Goal: Task Accomplishment & Management: Complete application form

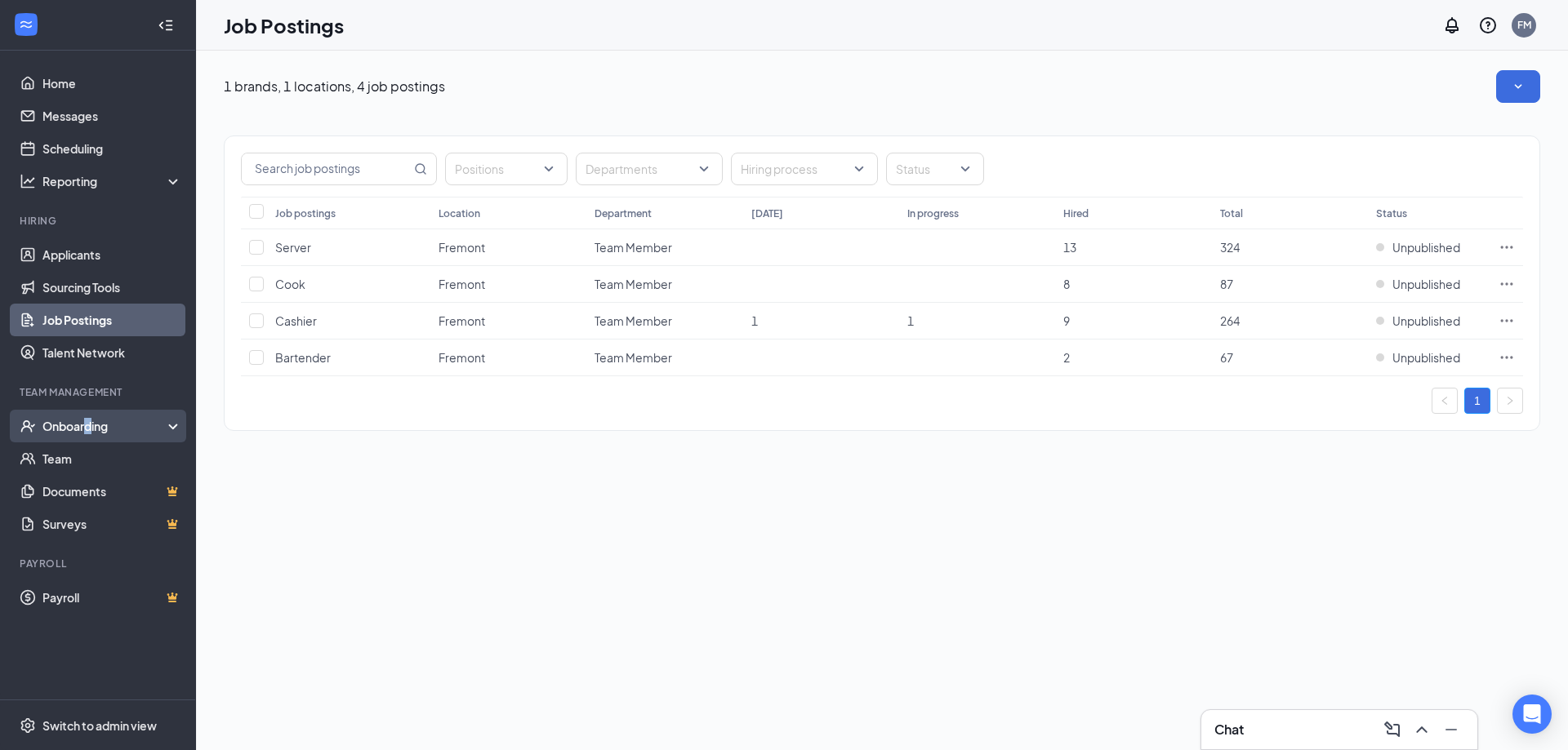
click at [89, 438] on div "Onboarding" at bounding box center [98, 426] width 196 height 32
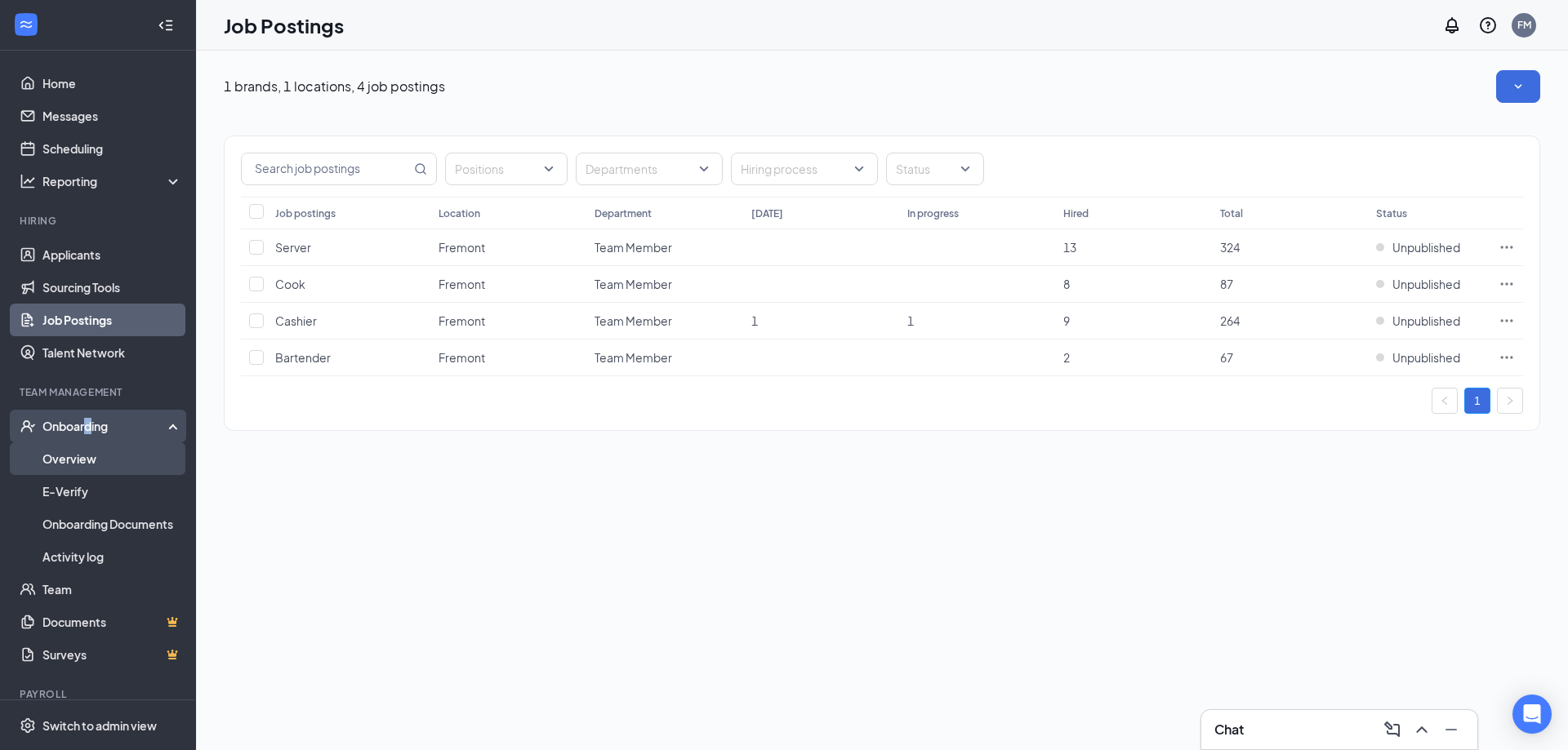
click at [89, 461] on link "Overview" at bounding box center [112, 459] width 140 height 32
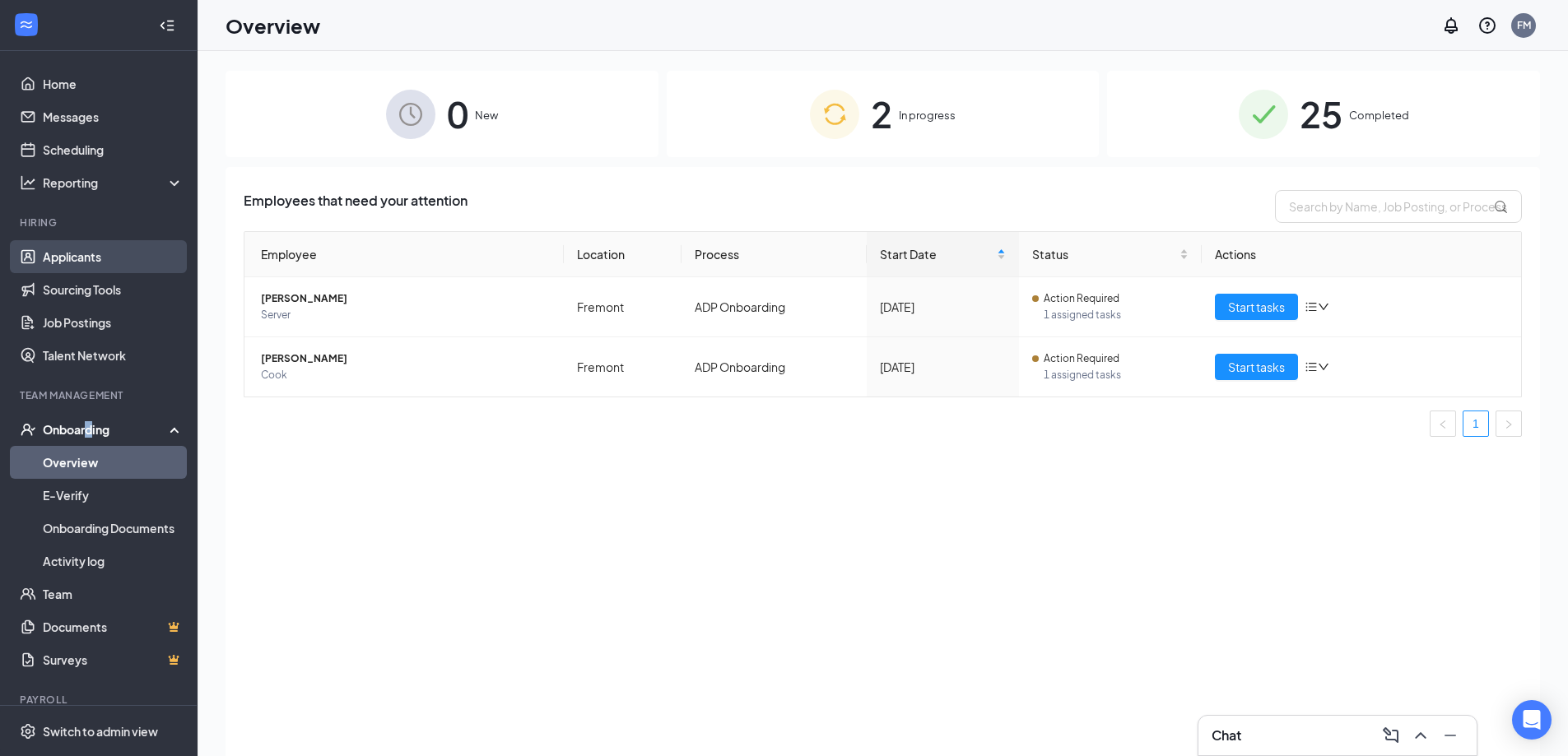
click at [61, 250] on link "Applicants" at bounding box center [113, 257] width 141 height 33
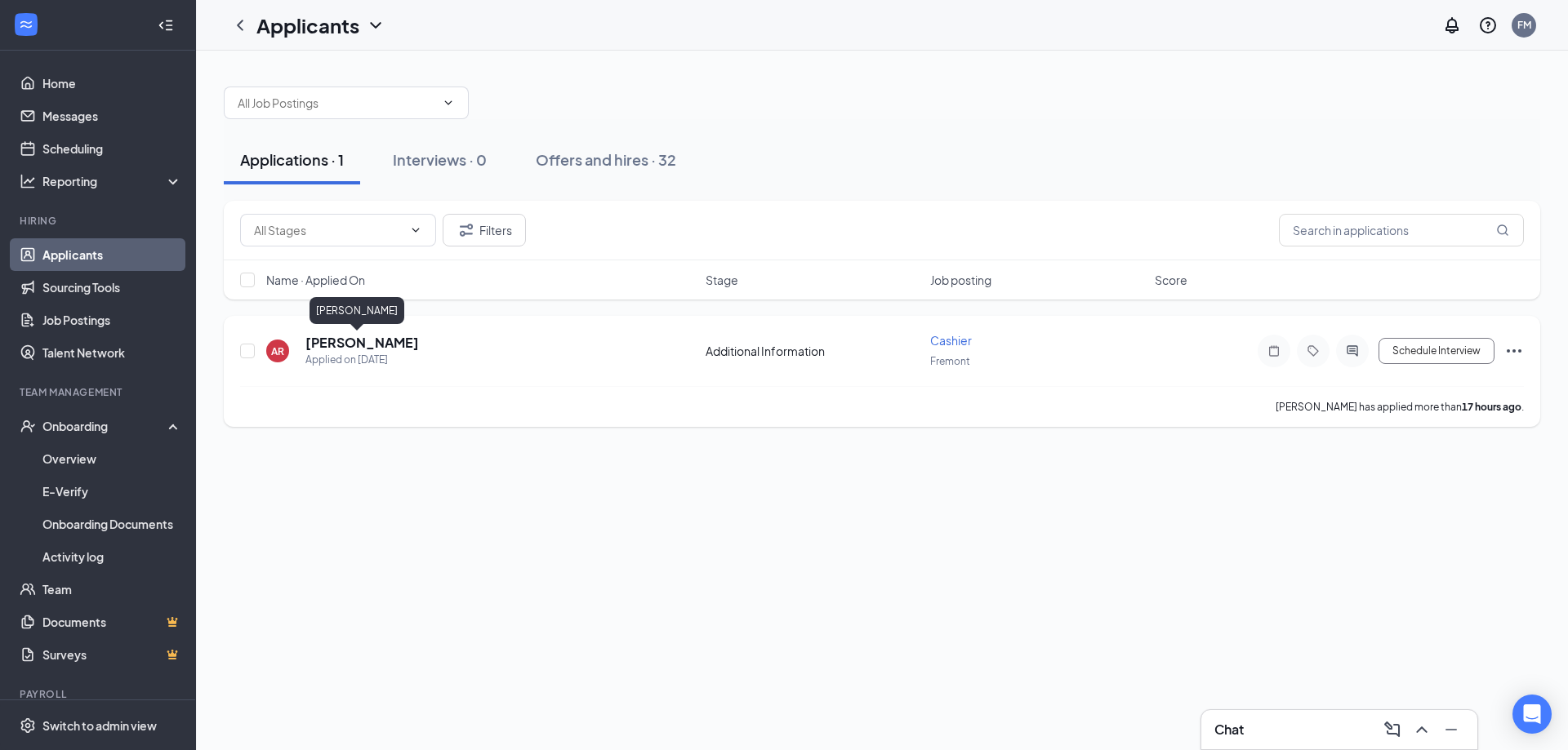
click at [335, 340] on h5 "[PERSON_NAME]" at bounding box center [362, 342] width 113 height 18
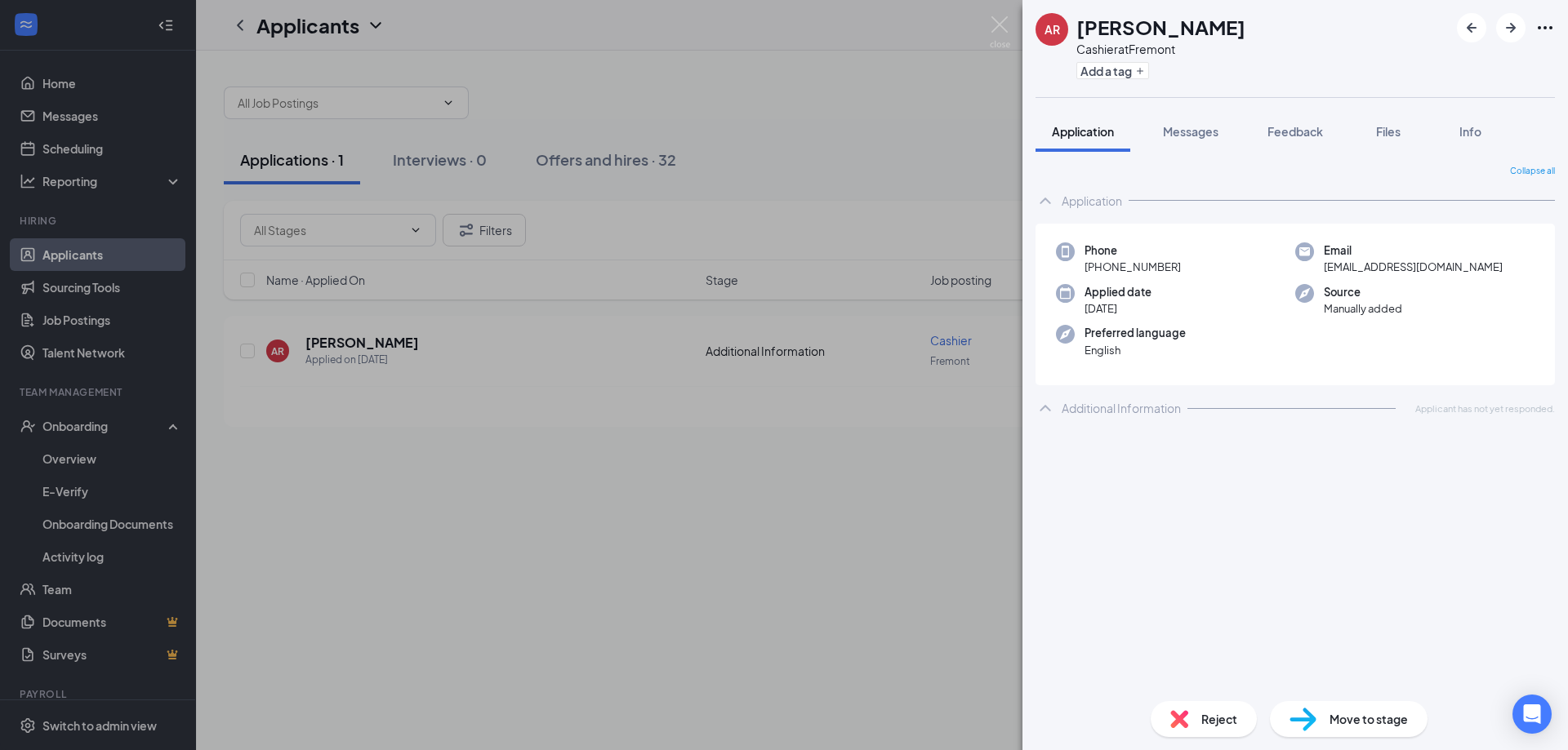
click at [767, 479] on div "AR [PERSON_NAME] at Fremont Add a tag Application Messages Feedback Files Info …" at bounding box center [784, 375] width 1568 height 750
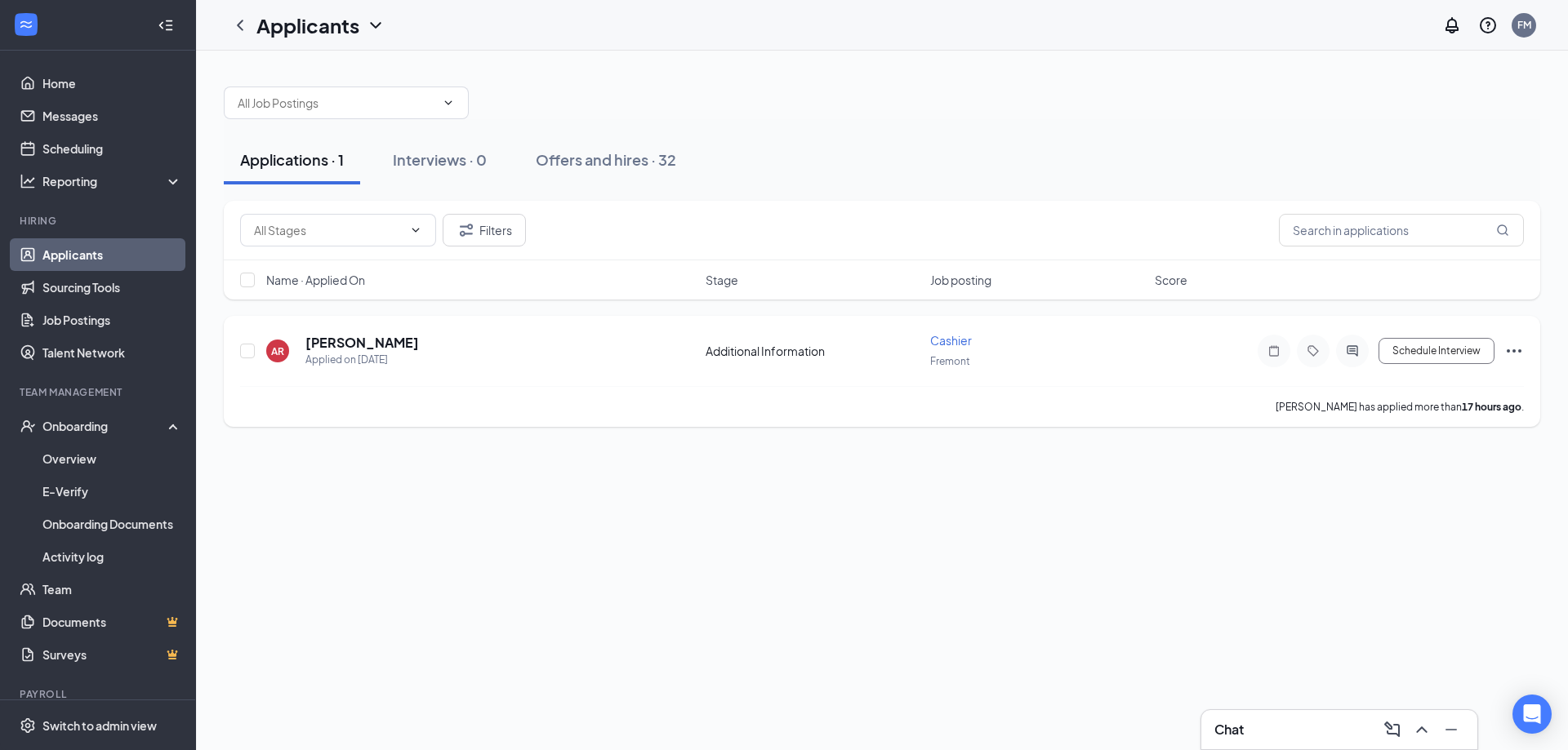
click at [1514, 346] on icon "Ellipses" at bounding box center [1513, 351] width 20 height 20
click at [1392, 225] on p "Move to stage" at bounding box center [1440, 230] width 141 height 16
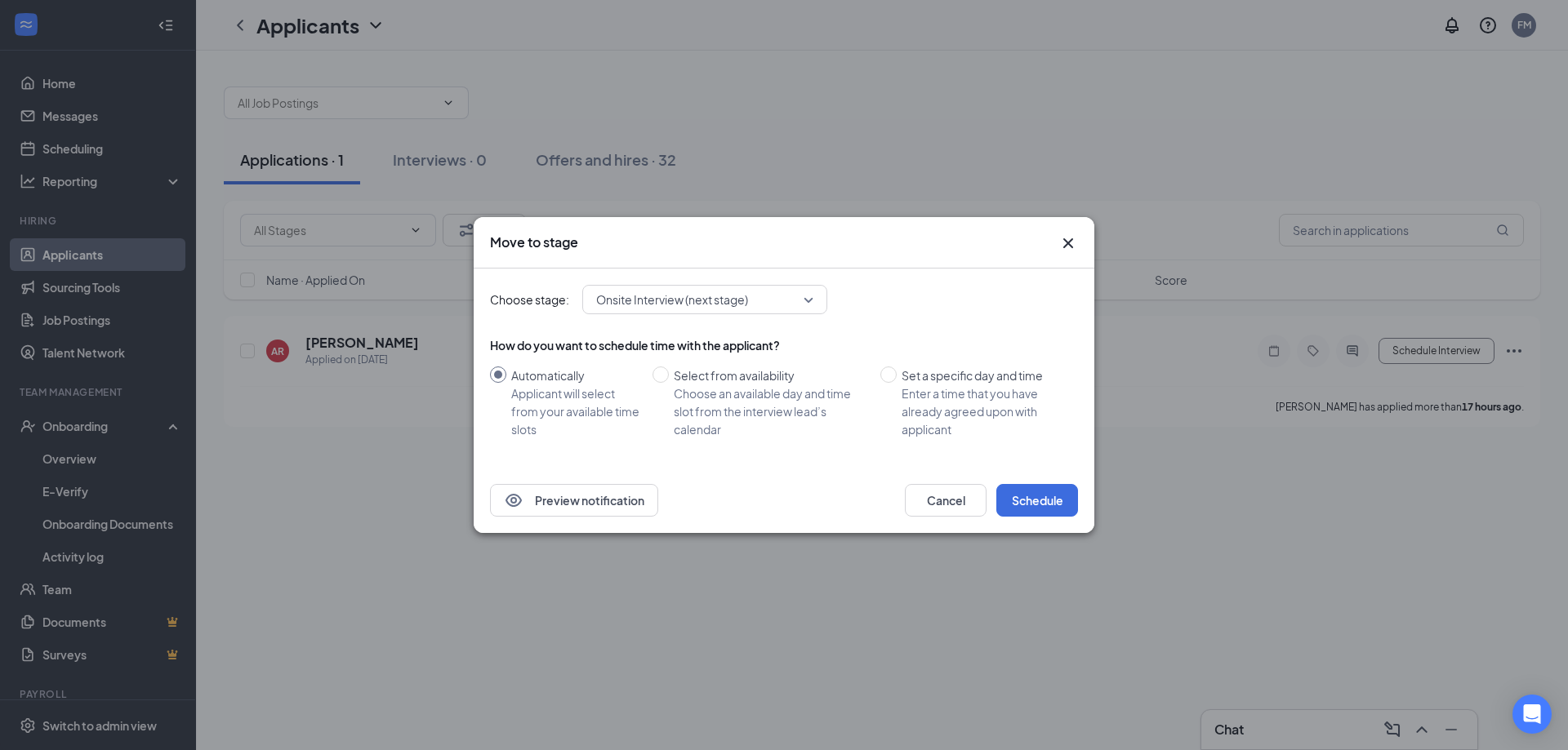
click at [757, 310] on span "Onsite Interview (next stage)" at bounding box center [698, 300] width 203 height 25
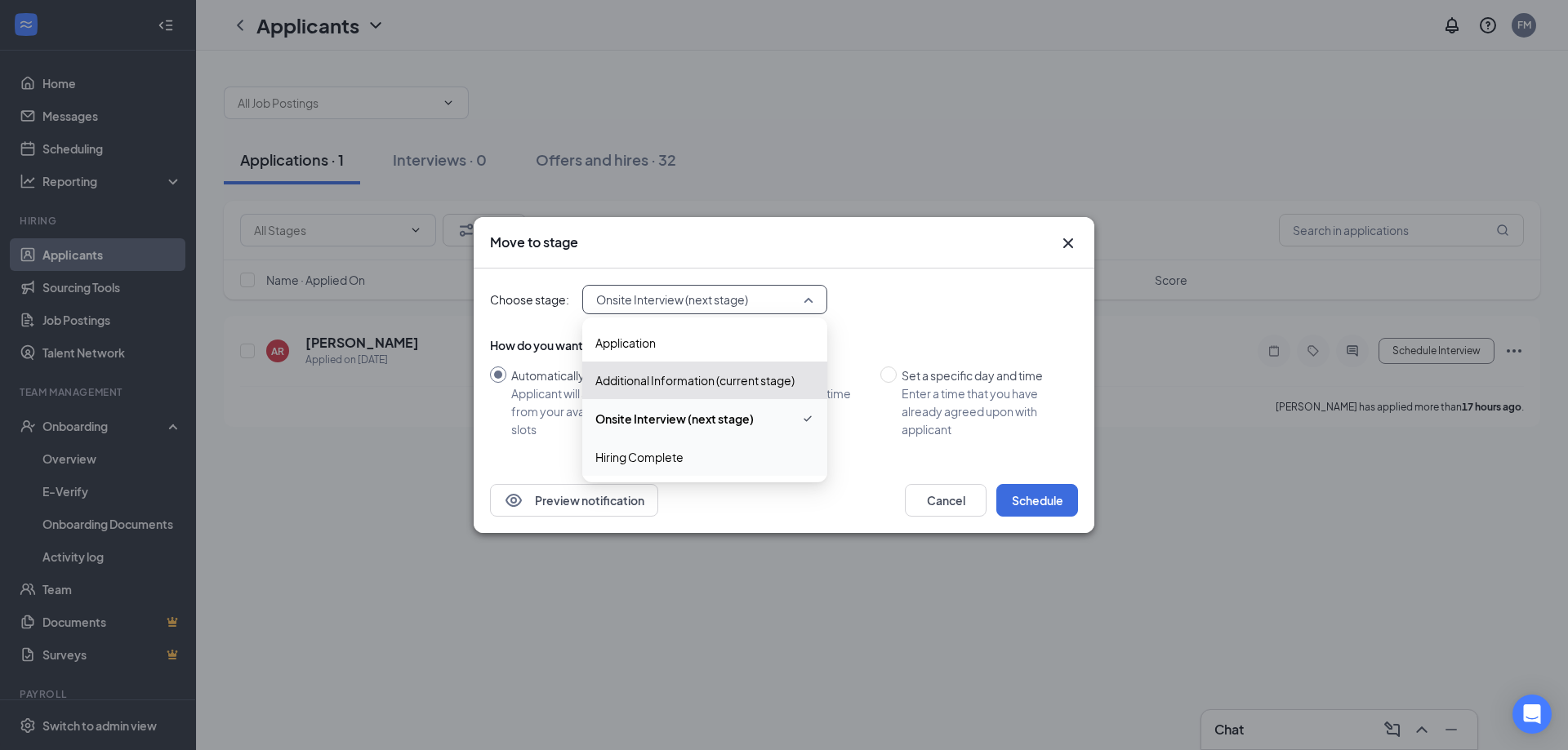
click at [702, 461] on span "Hiring Complete" at bounding box center [704, 456] width 219 height 18
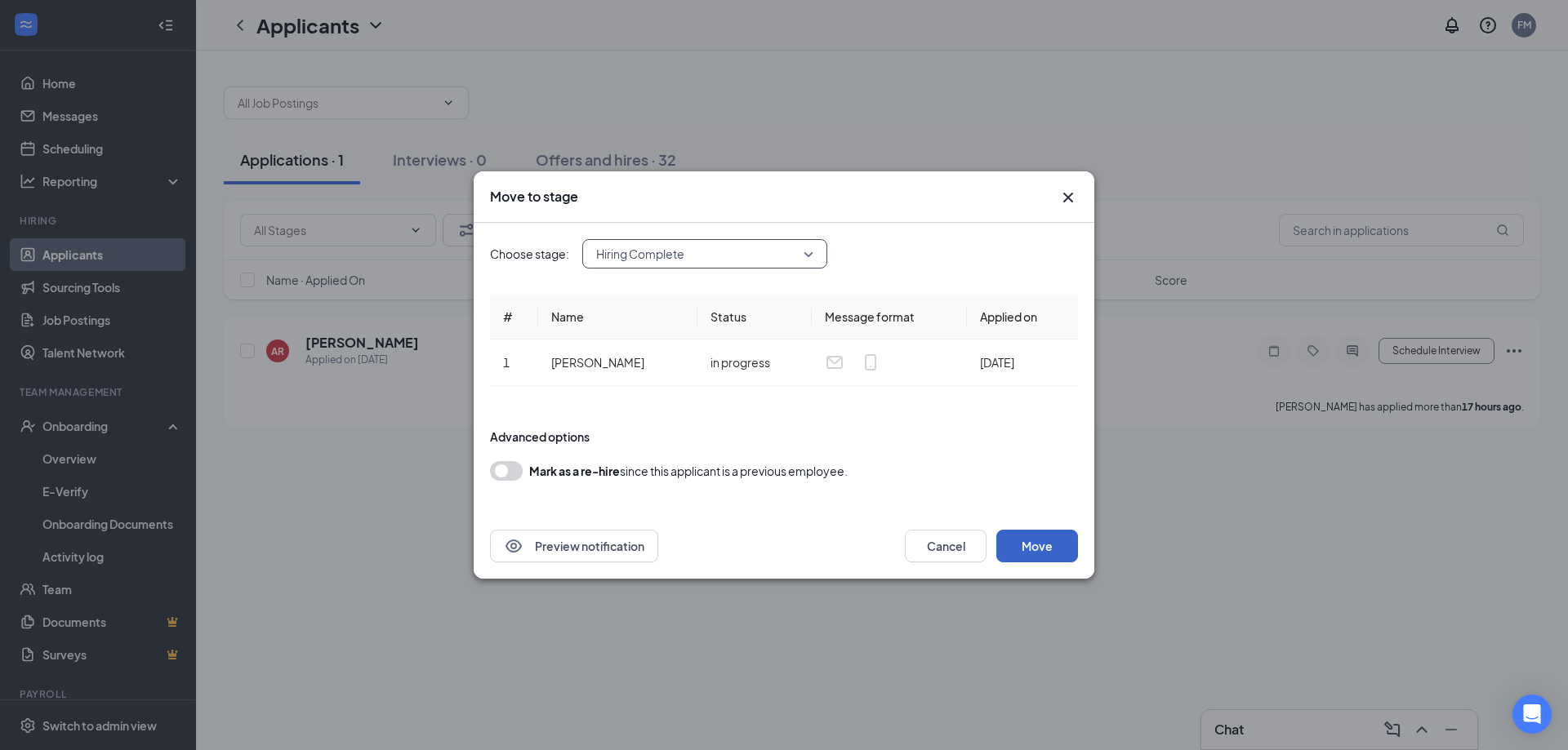
click at [1008, 557] on button "Move" at bounding box center [1037, 546] width 82 height 32
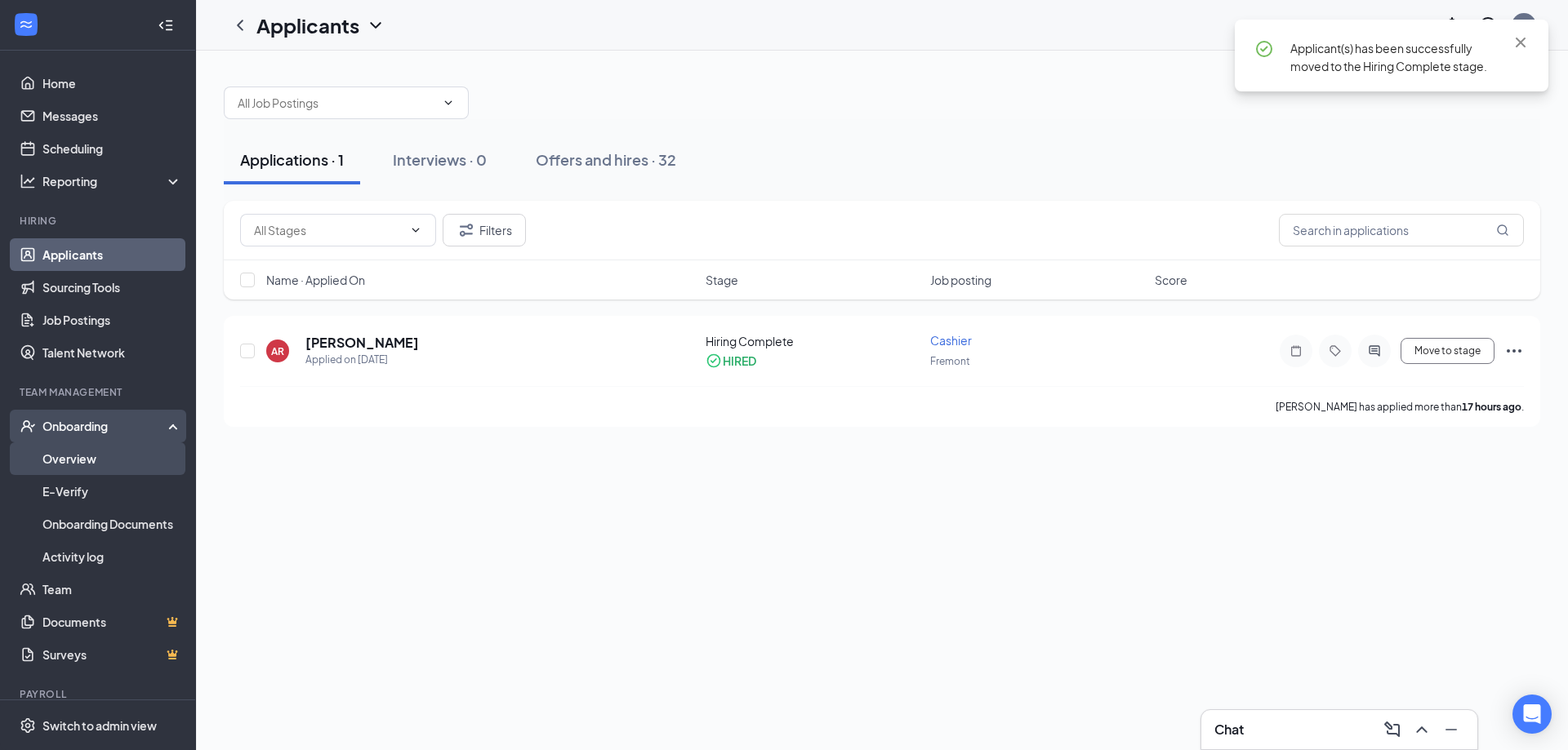
click at [61, 456] on link "Overview" at bounding box center [112, 459] width 140 height 32
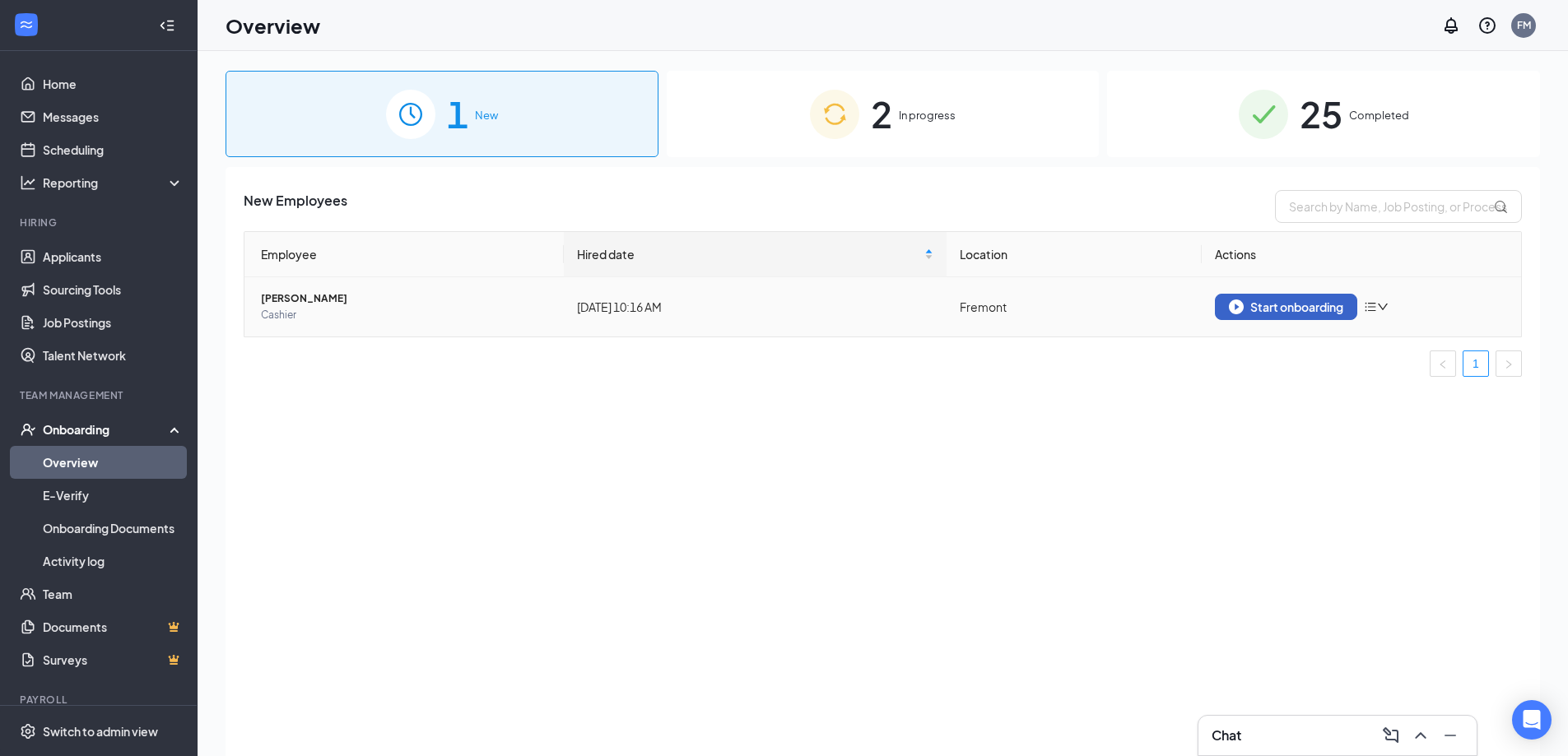
click at [1273, 307] on div "Start onboarding" at bounding box center [1286, 306] width 114 height 15
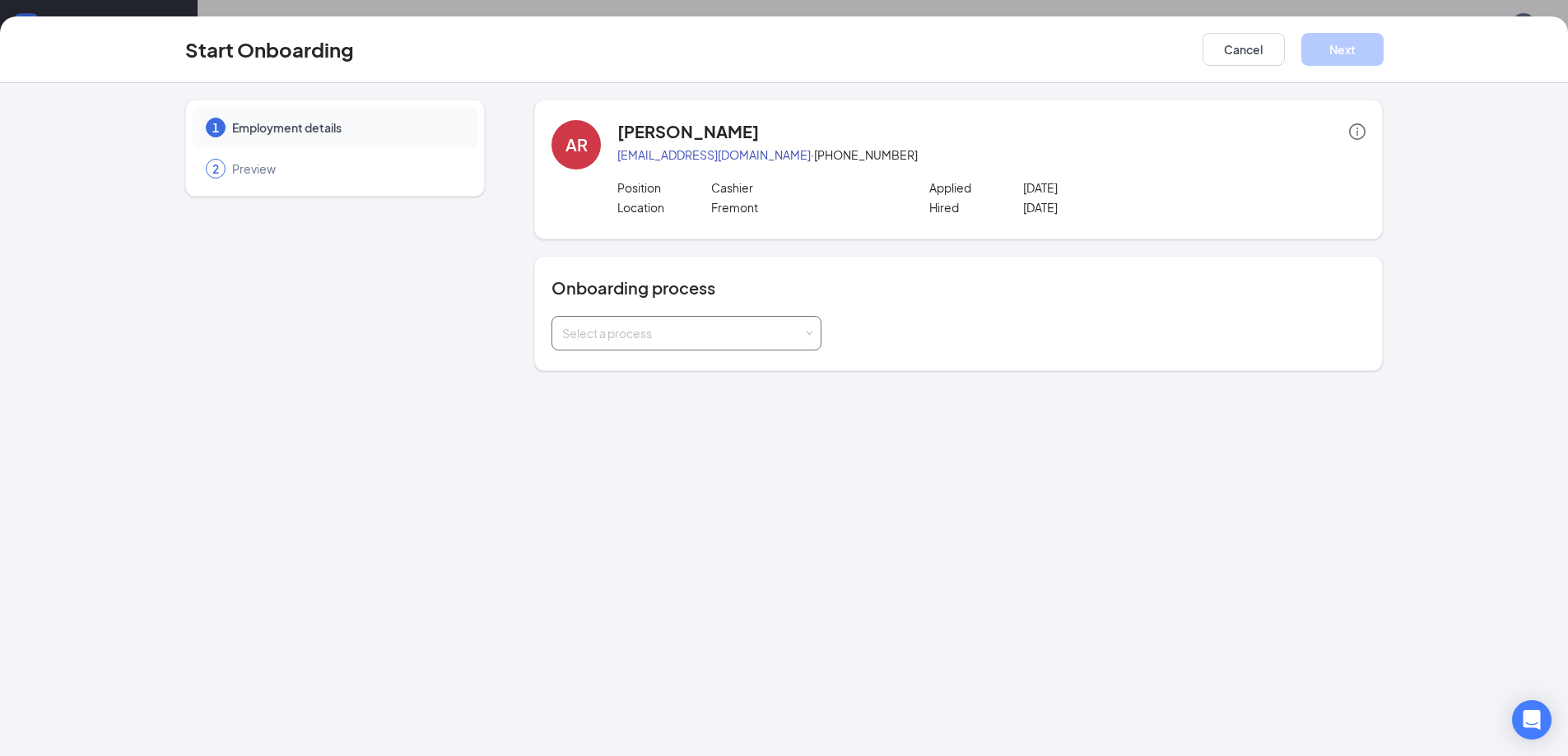
click at [663, 341] on div "Select a process" at bounding box center [682, 333] width 241 height 16
click at [630, 363] on span "ADP Onboarding" at bounding box center [602, 367] width 90 height 15
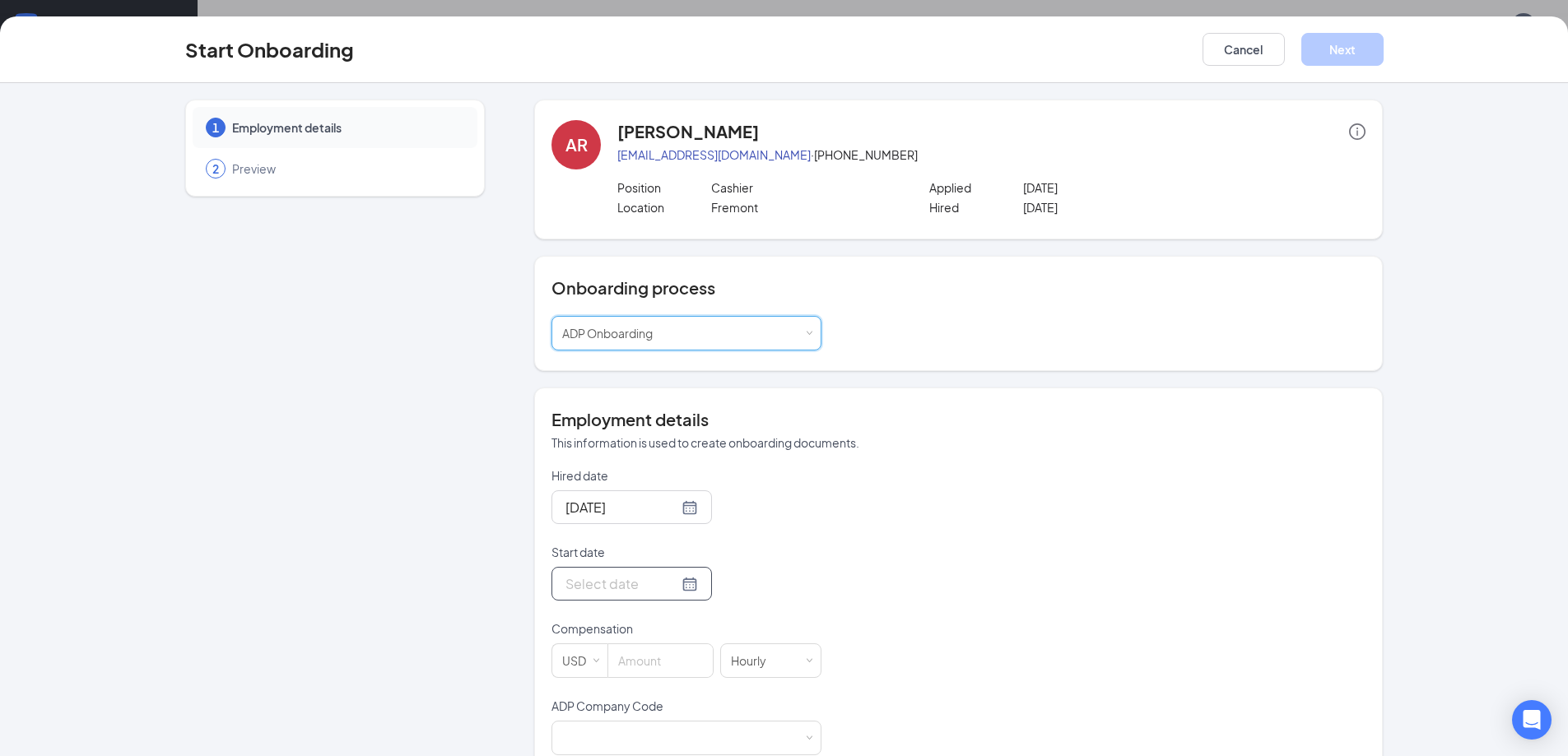
click at [675, 596] on div at bounding box center [631, 584] width 160 height 33
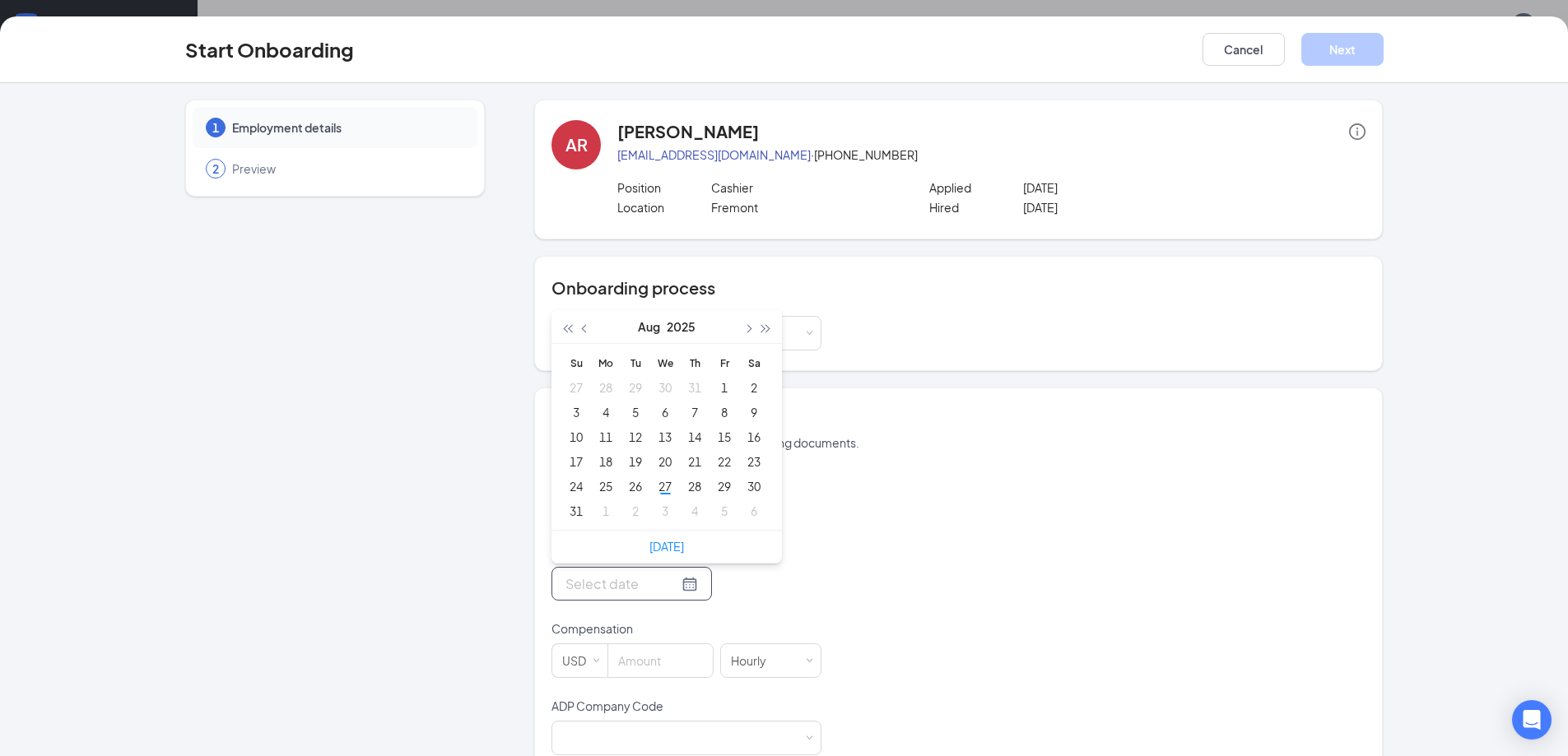
click at [676, 584] on div at bounding box center [632, 584] width 132 height 21
type input "[DATE]"
click at [630, 511] on div "2" at bounding box center [635, 511] width 20 height 20
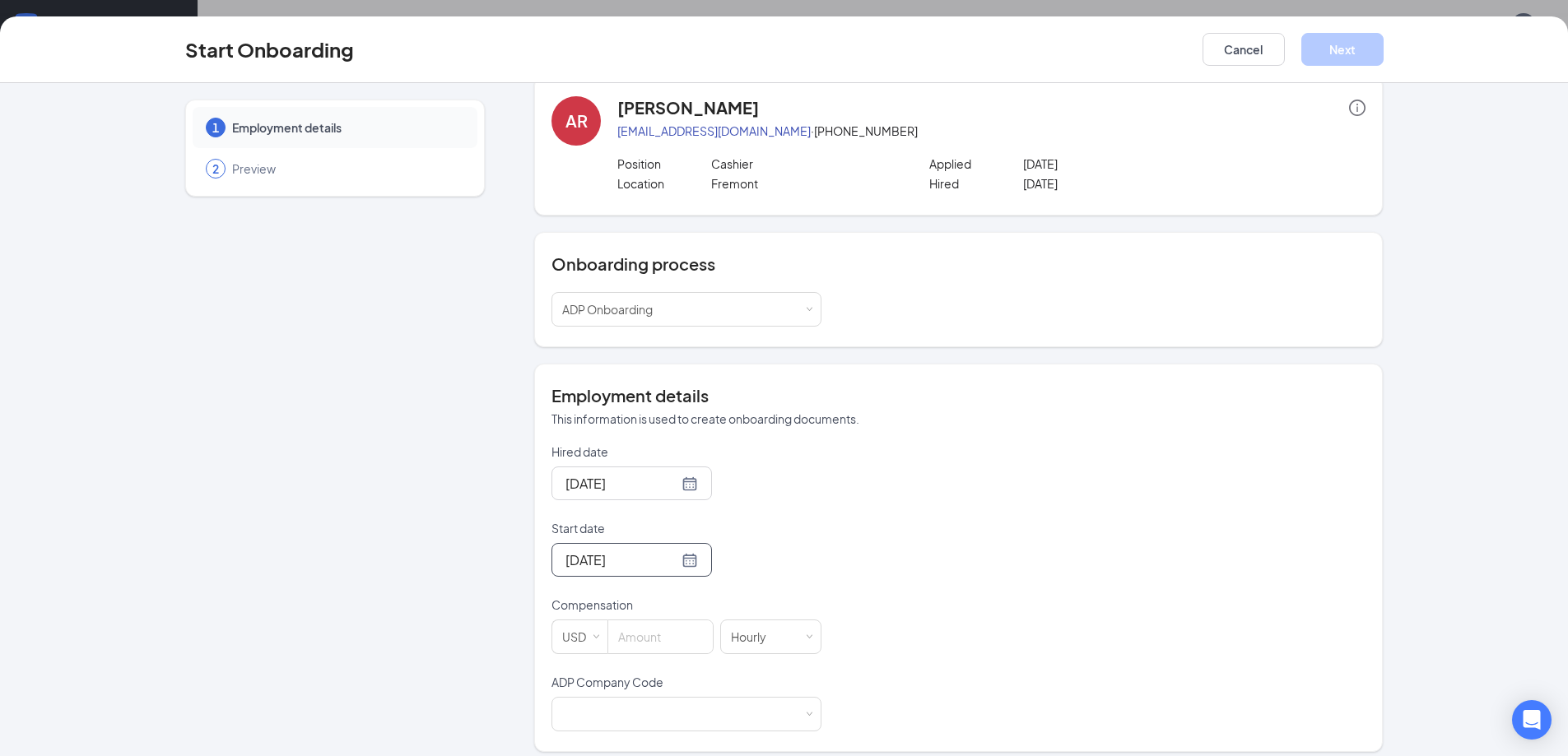
scroll to position [36, 0]
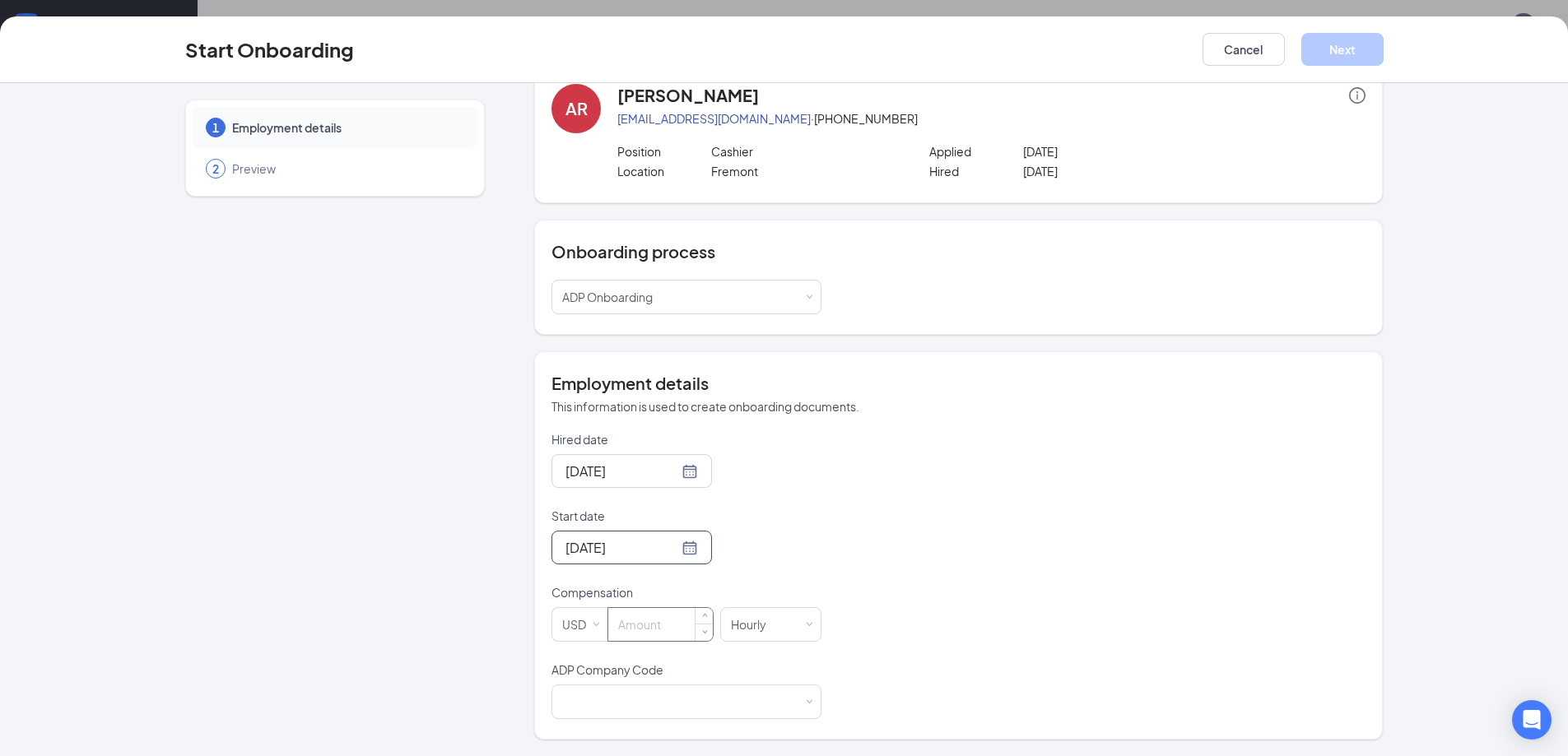
click at [658, 629] on input at bounding box center [661, 625] width 105 height 33
type input "11.5"
click at [219, 460] on div "1 Employment details 2 Preview" at bounding box center [335, 402] width 300 height 676
click at [593, 691] on div at bounding box center [687, 702] width 249 height 33
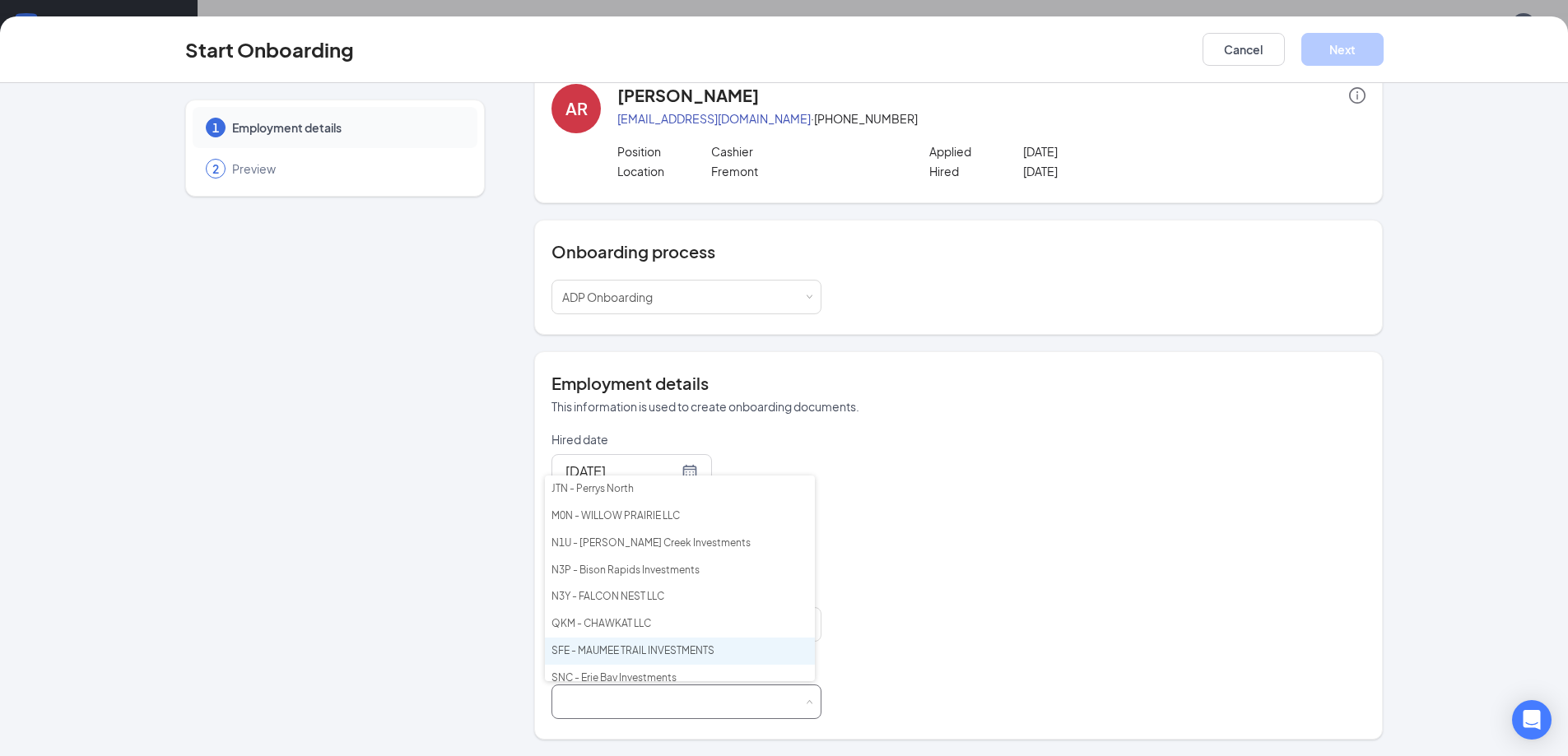
scroll to position [10, 0]
click at [614, 500] on li "M0N - WILLOW PRAIRIE LLC" at bounding box center [680, 505] width 269 height 27
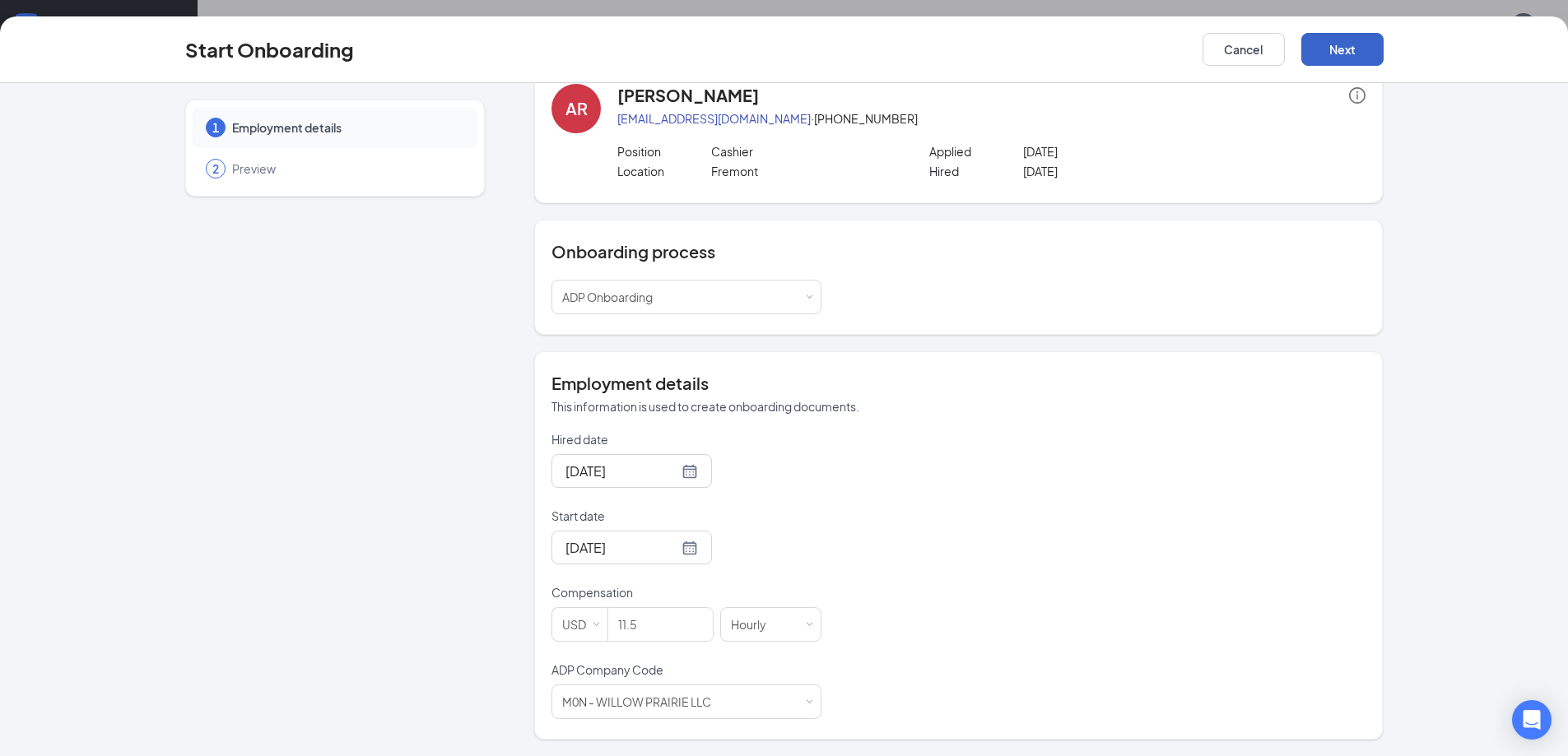
click at [1341, 56] on button "Next" at bounding box center [1342, 49] width 82 height 33
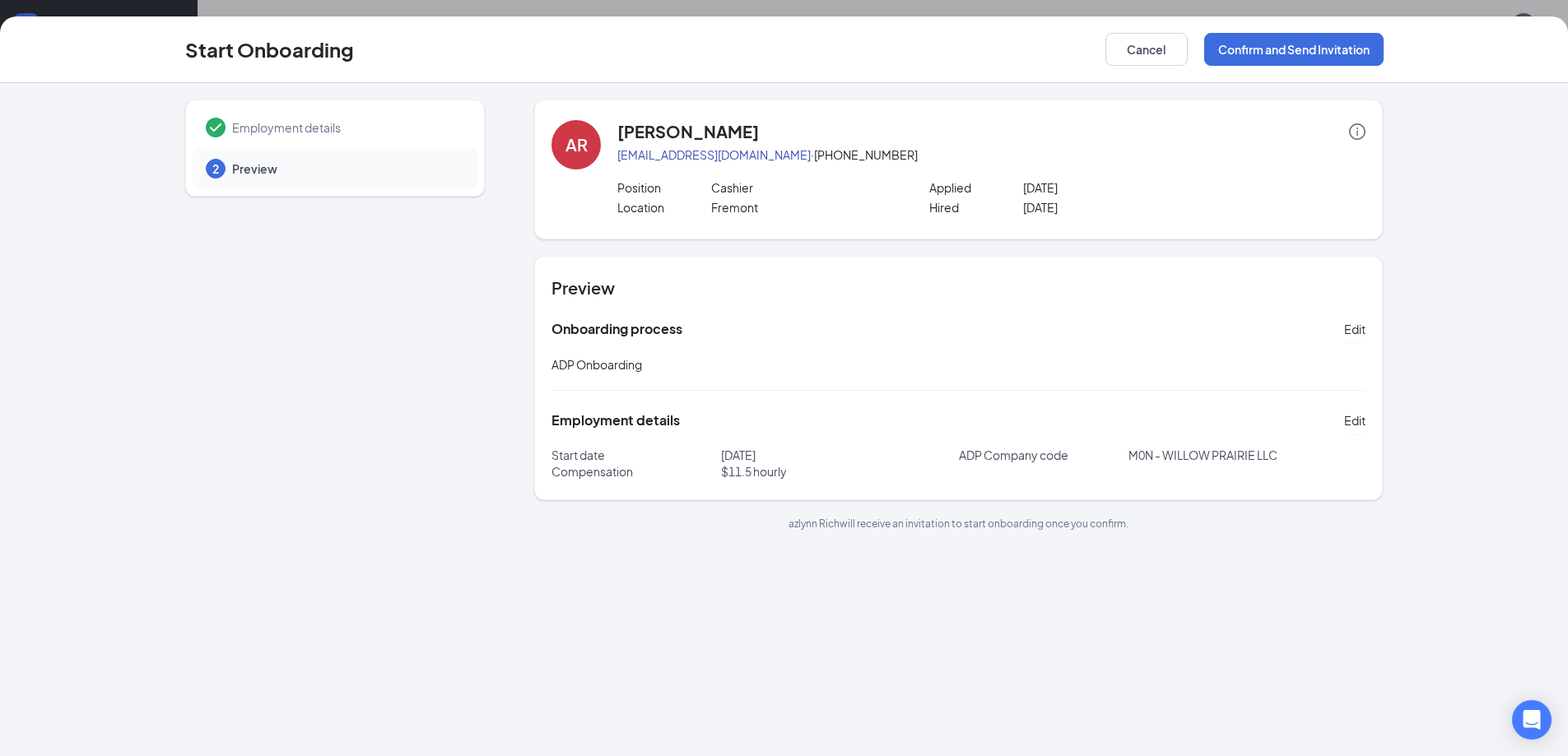
scroll to position [0, 0]
click at [1230, 60] on button "Confirm and Send Invitation" at bounding box center [1293, 49] width 179 height 33
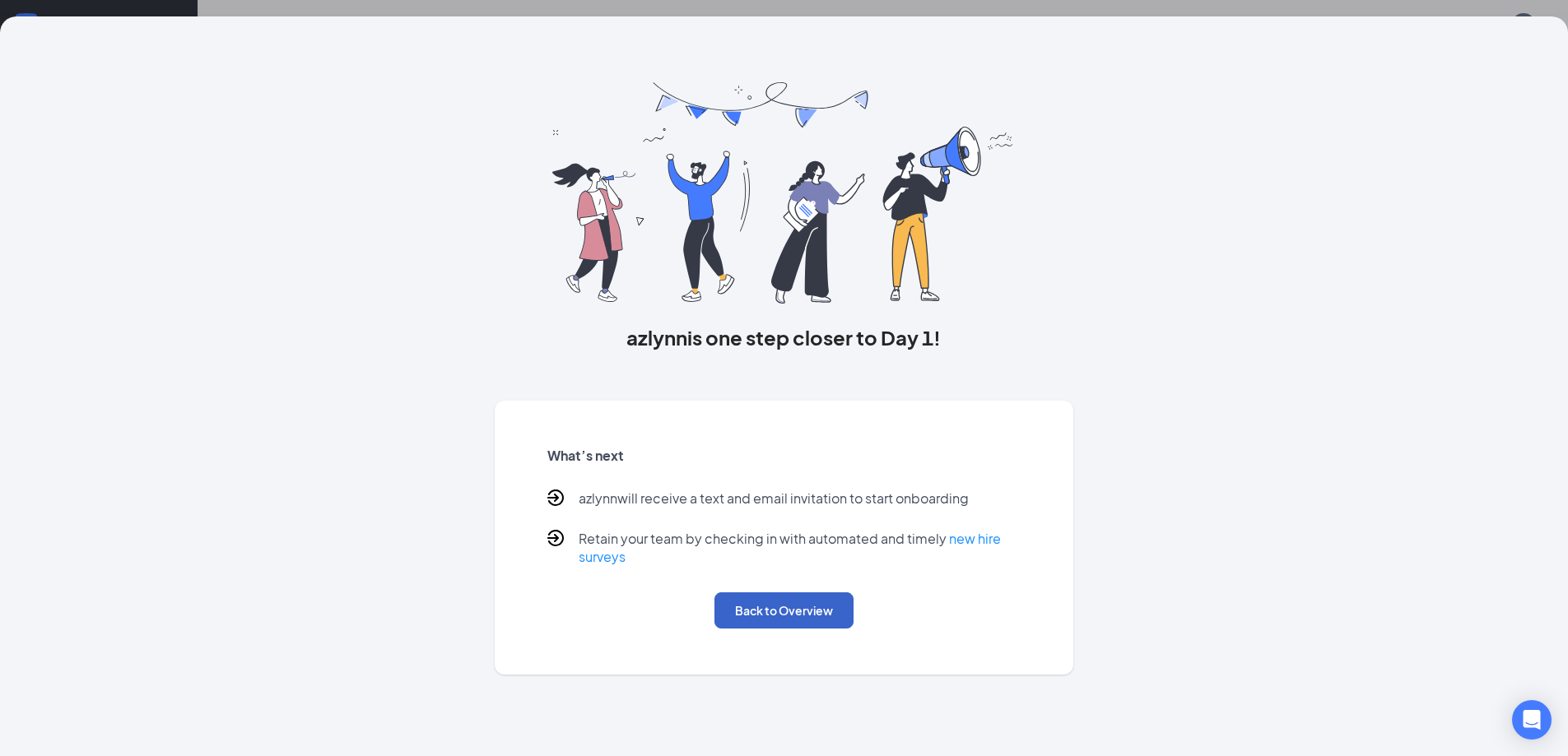
click at [796, 598] on button "Back to Overview" at bounding box center [784, 610] width 139 height 36
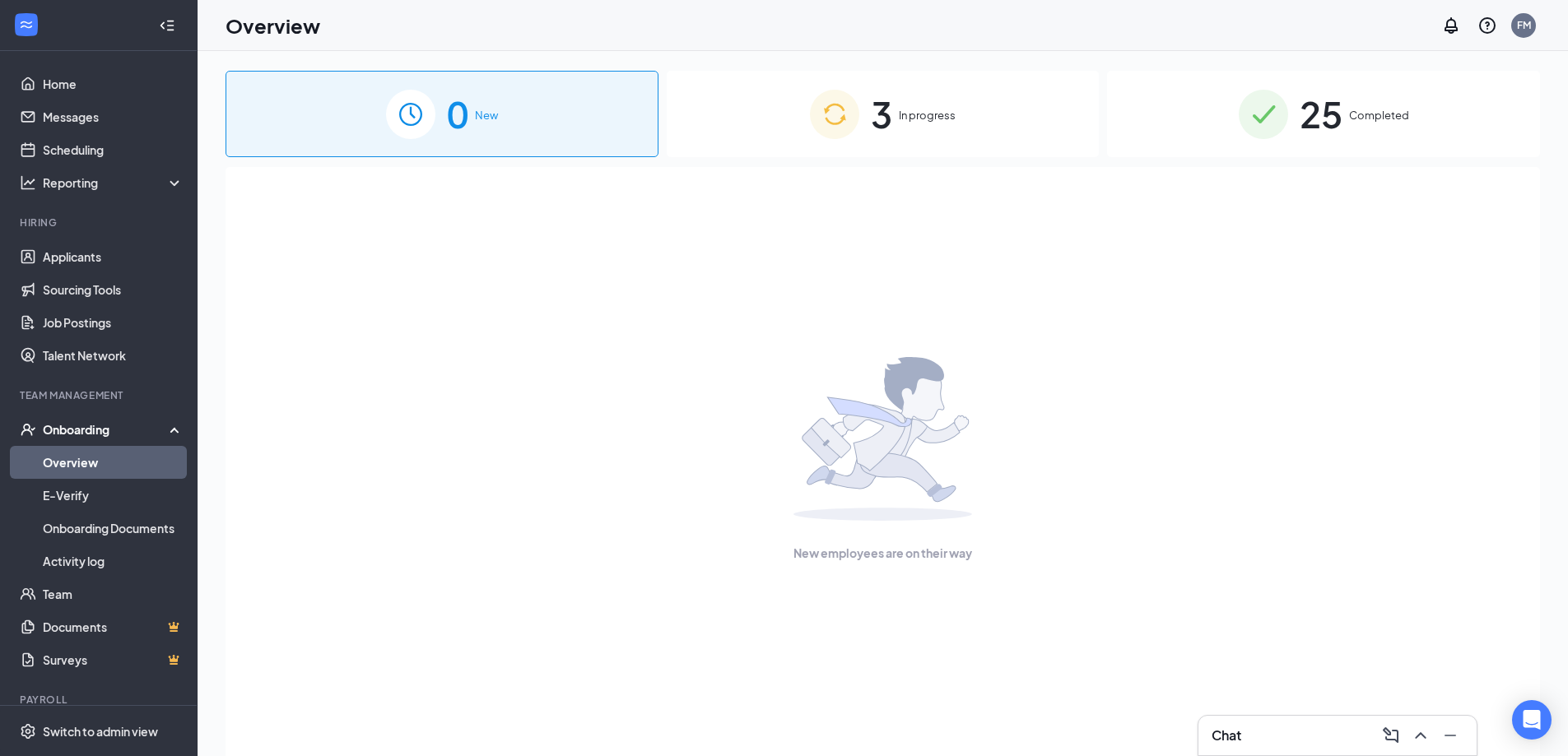
click at [863, 120] on div "3 In progress" at bounding box center [883, 113] width 433 height 87
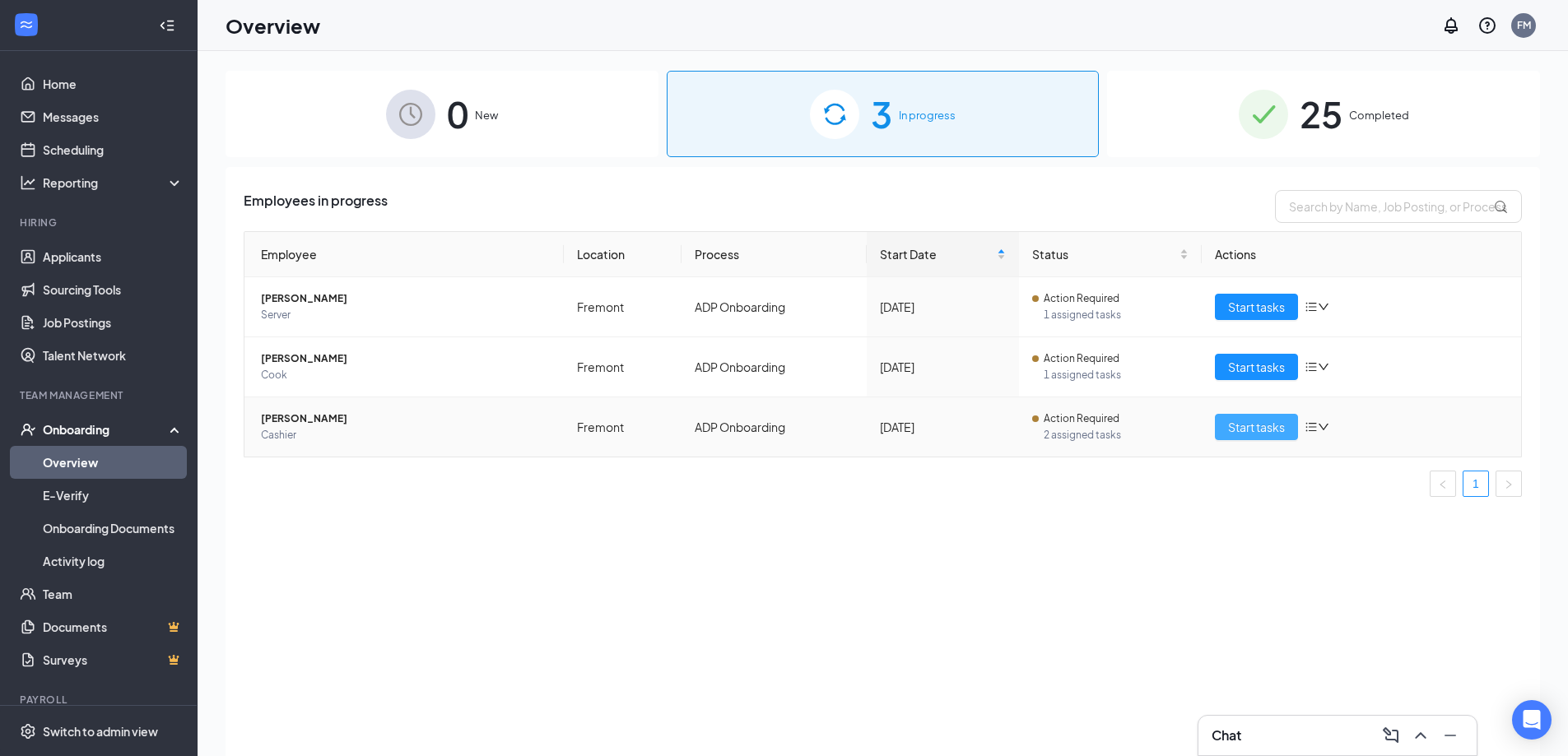
click at [1247, 424] on span "Start tasks" at bounding box center [1256, 426] width 57 height 18
